Goal: Transaction & Acquisition: Purchase product/service

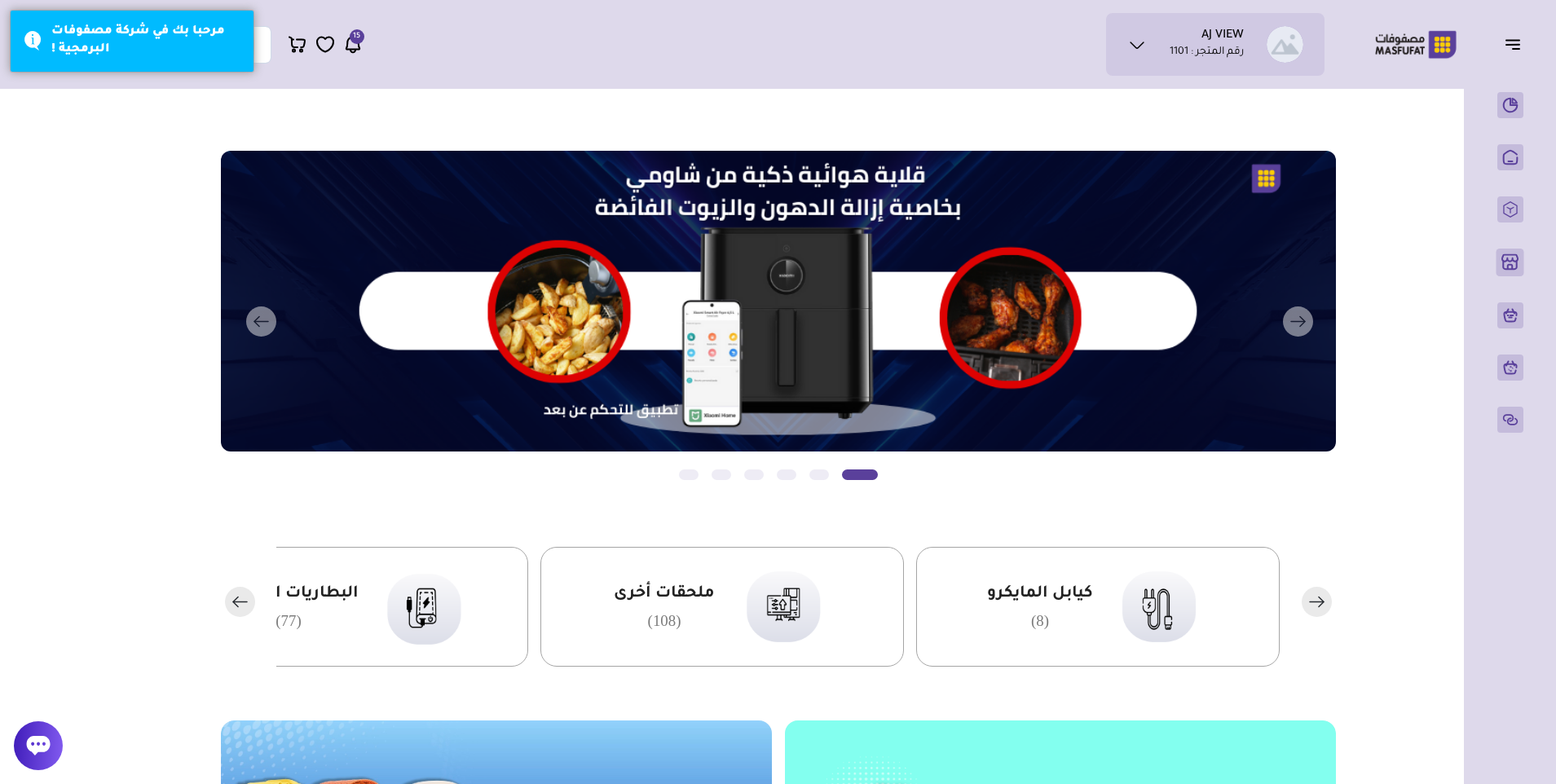
click at [355, 42] on span "15" at bounding box center [357, 37] width 7 height 14
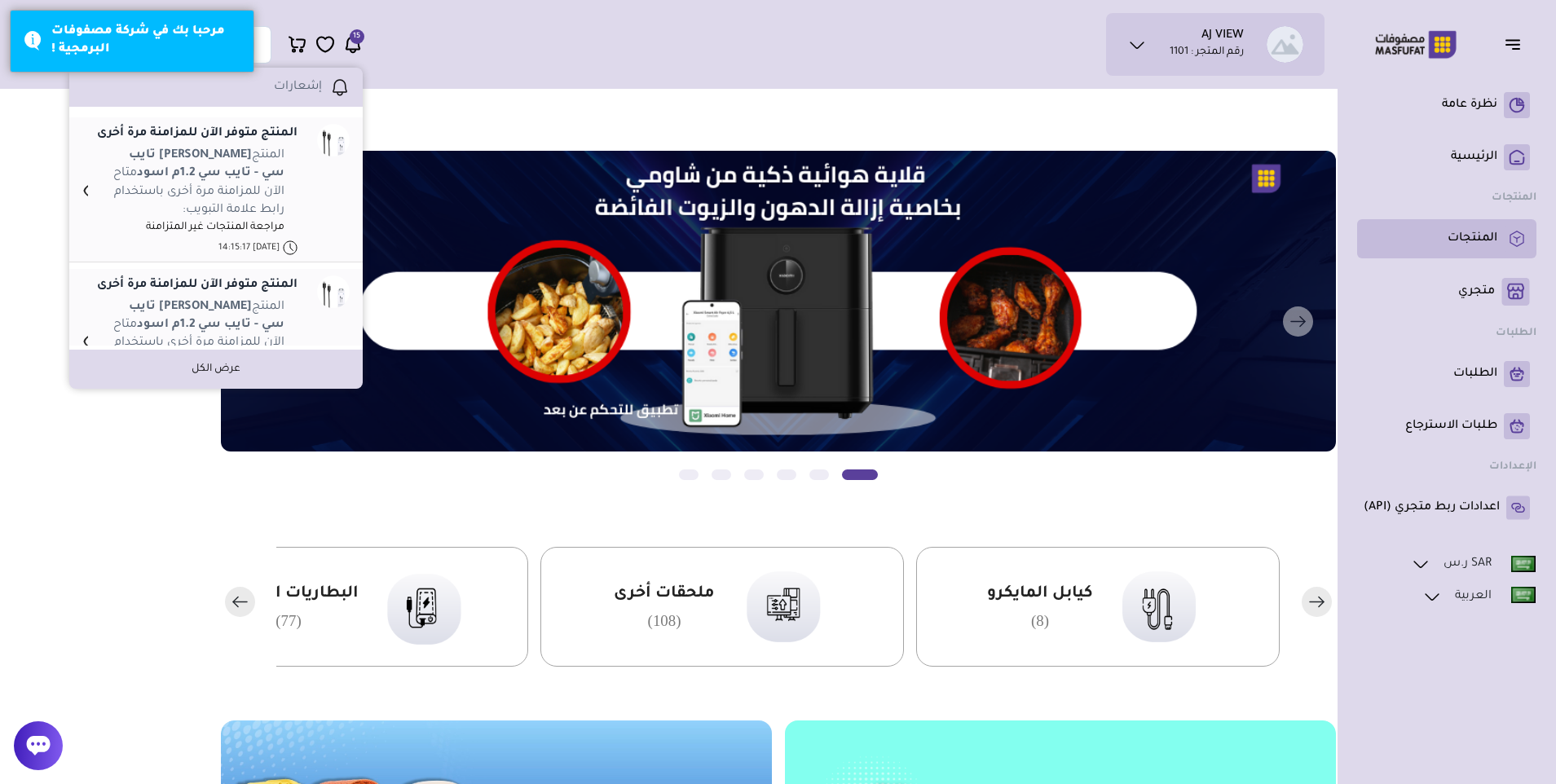
click at [1464, 235] on p "المنتجات" at bounding box center [1472, 239] width 49 height 16
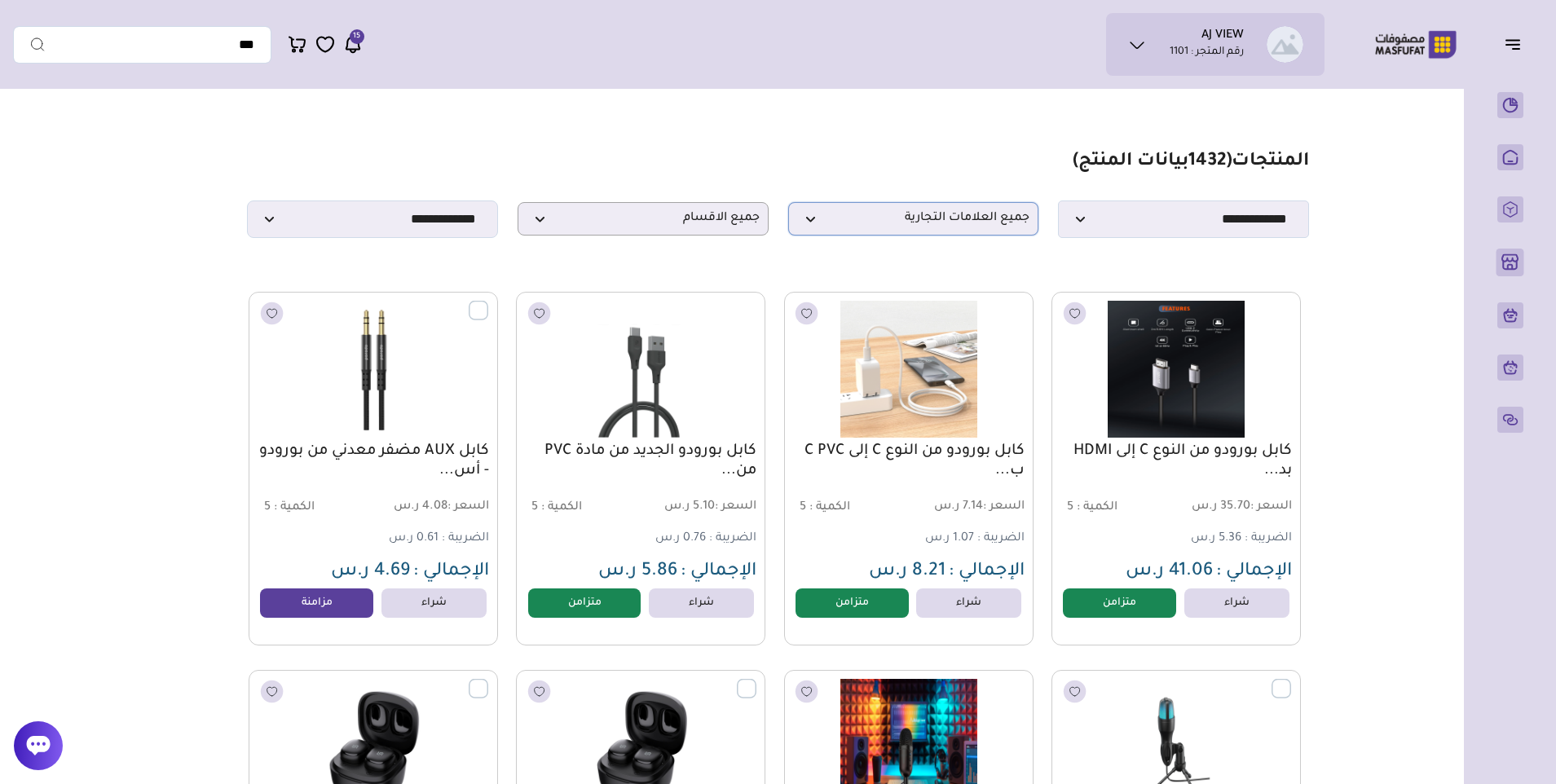
click at [899, 222] on span "جميع العلامات التجارية" at bounding box center [913, 218] width 233 height 15
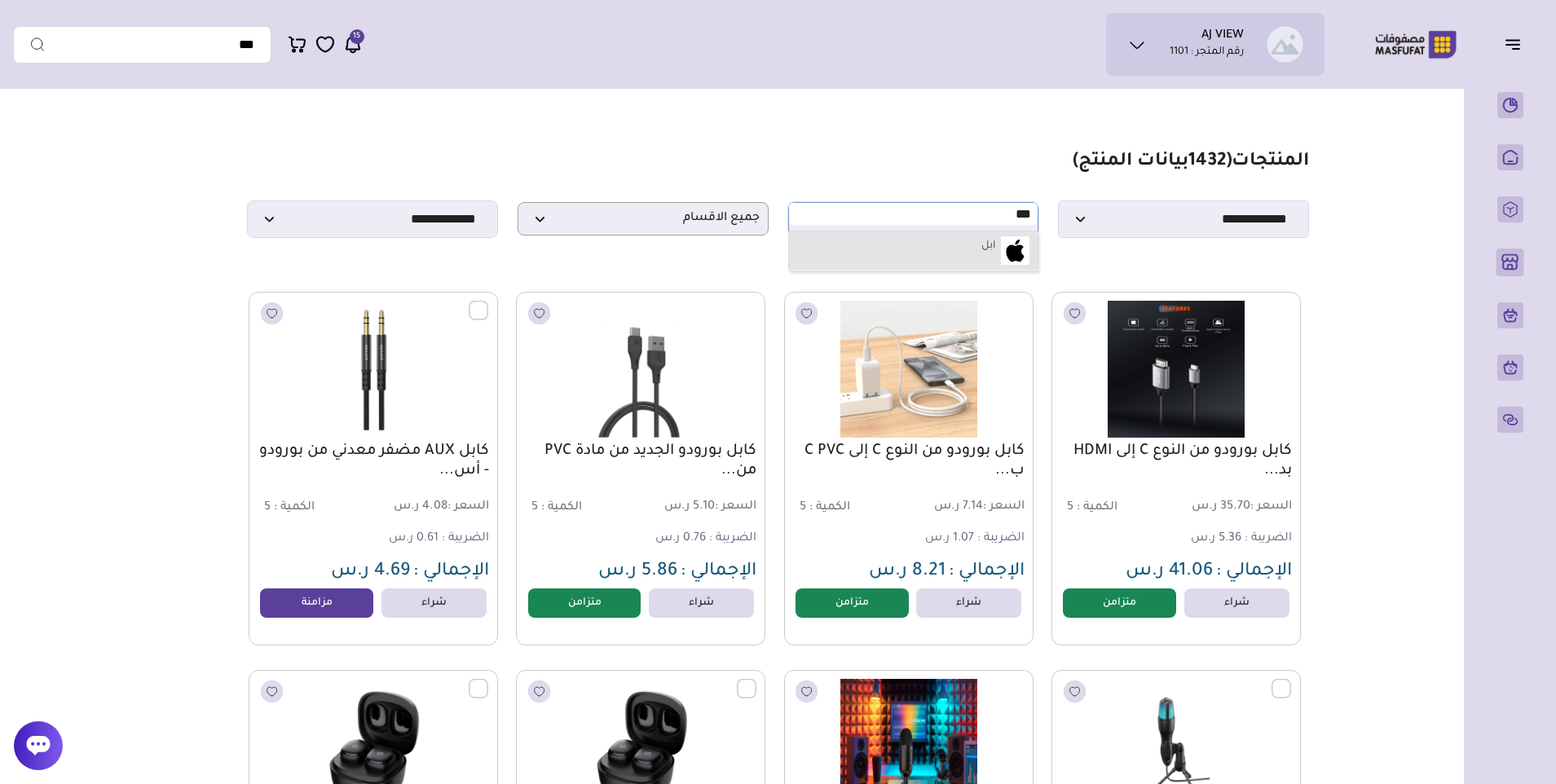
type input "***"
click at [908, 258] on li "ابل" at bounding box center [914, 251] width 250 height 40
select select "*"
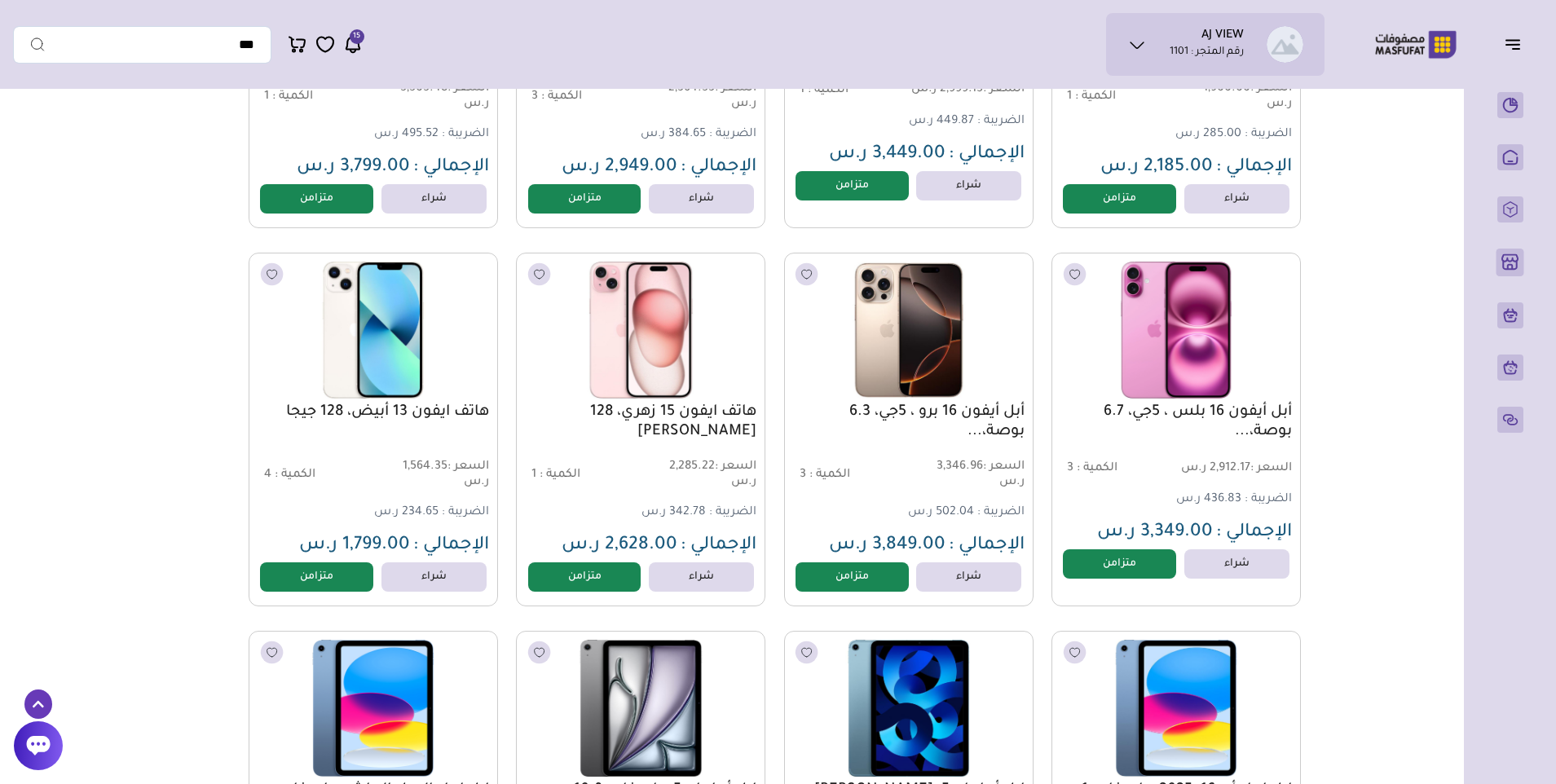
scroll to position [815, 0]
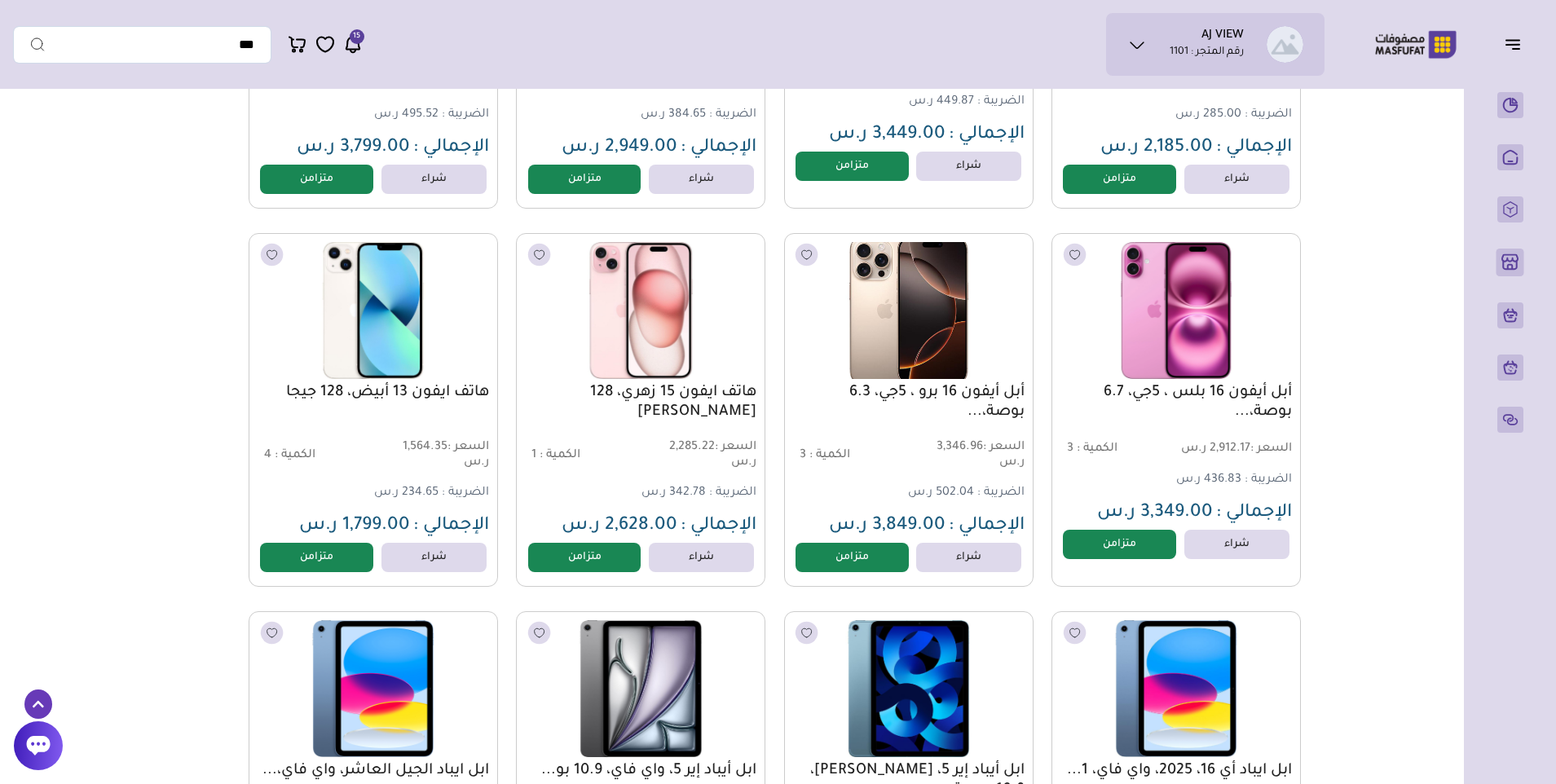
click at [950, 322] on img at bounding box center [907, 311] width 252 height 151
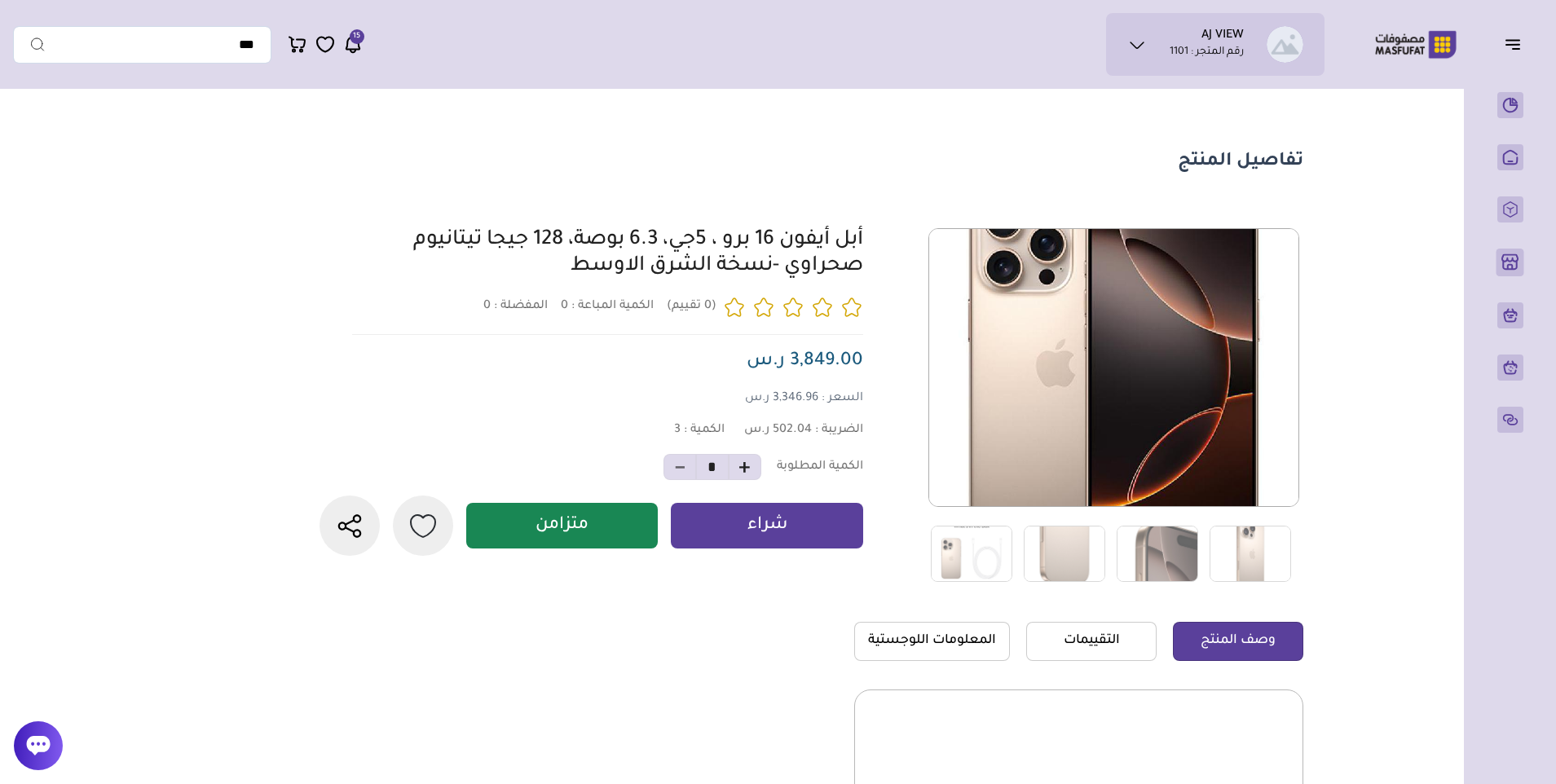
click at [677, 436] on span "3" at bounding box center [676, 430] width 6 height 13
